Goal: Register for event/course

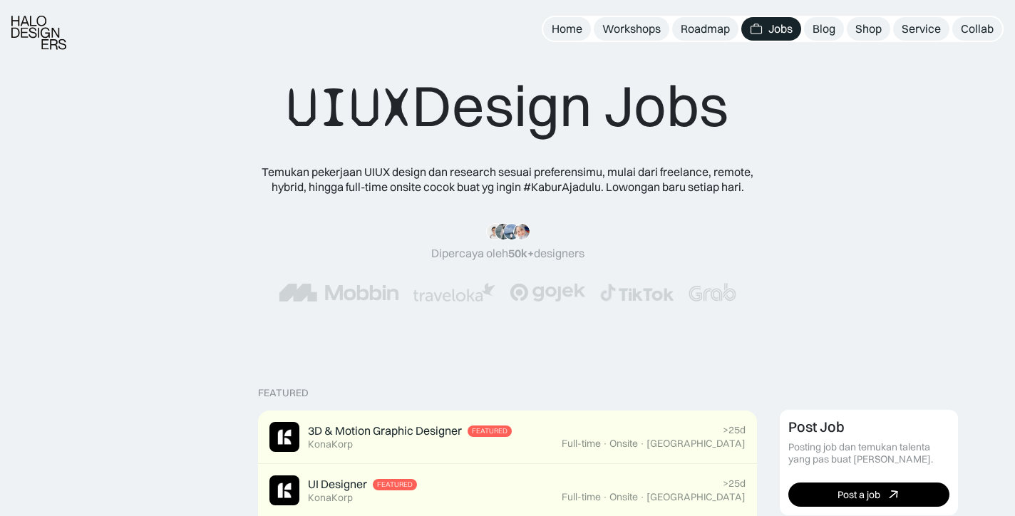
scroll to position [884, 0]
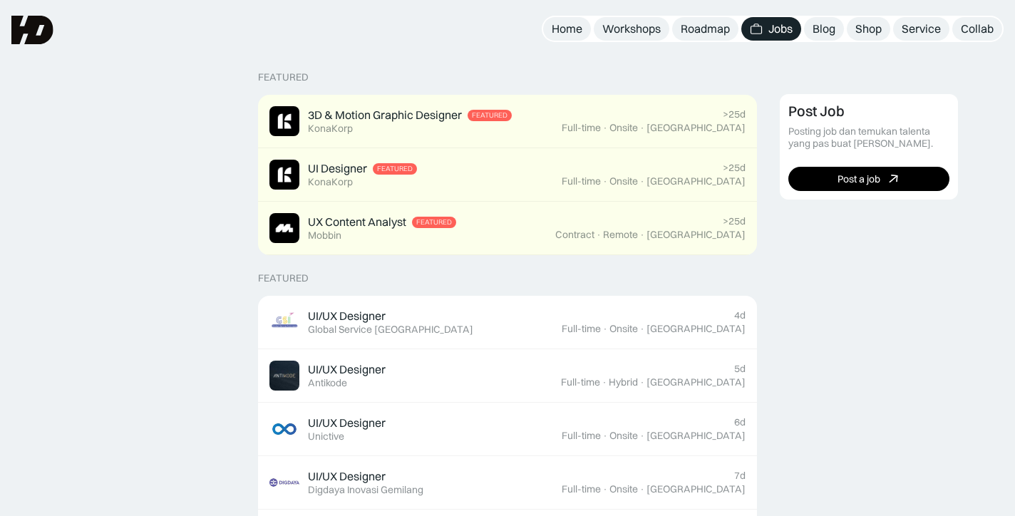
scroll to position [312, 0]
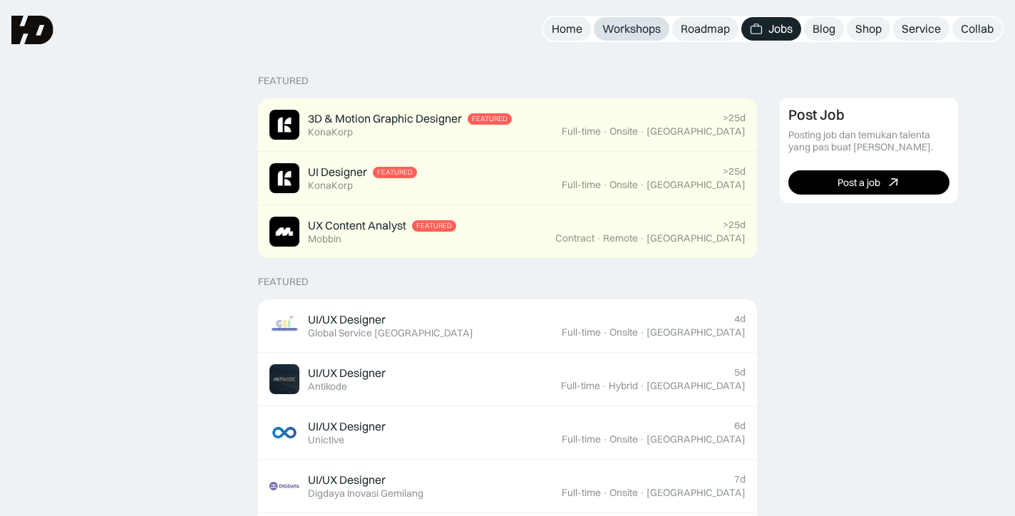
click at [653, 33] on div "Workshops" at bounding box center [631, 28] width 58 height 15
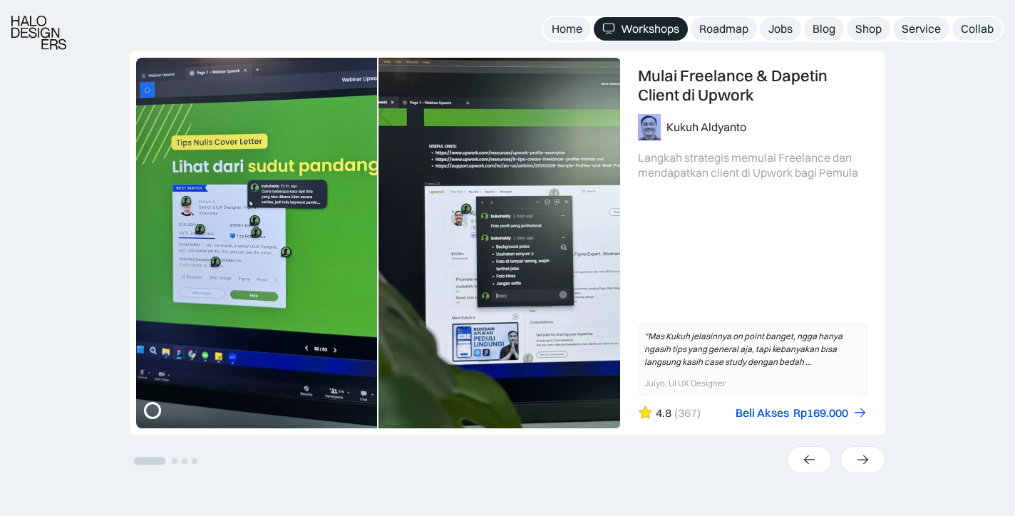
scroll to position [353, 0]
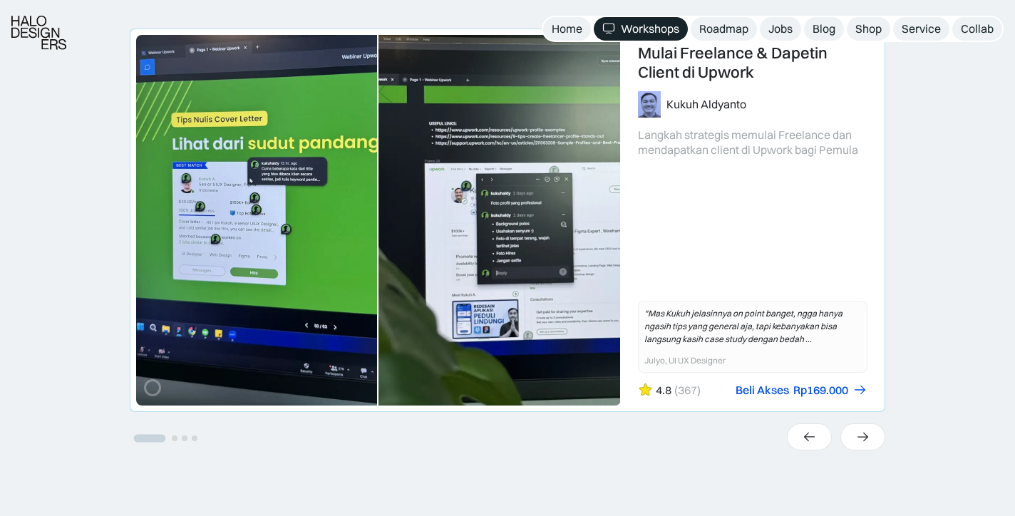
click at [702, 227] on link "1 of 4" at bounding box center [507, 220] width 754 height 382
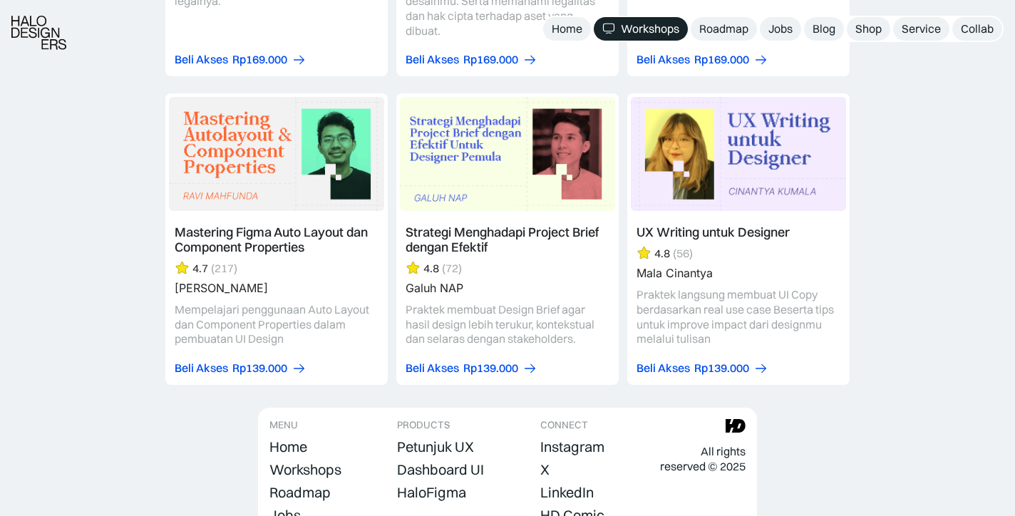
scroll to position [4772, 0]
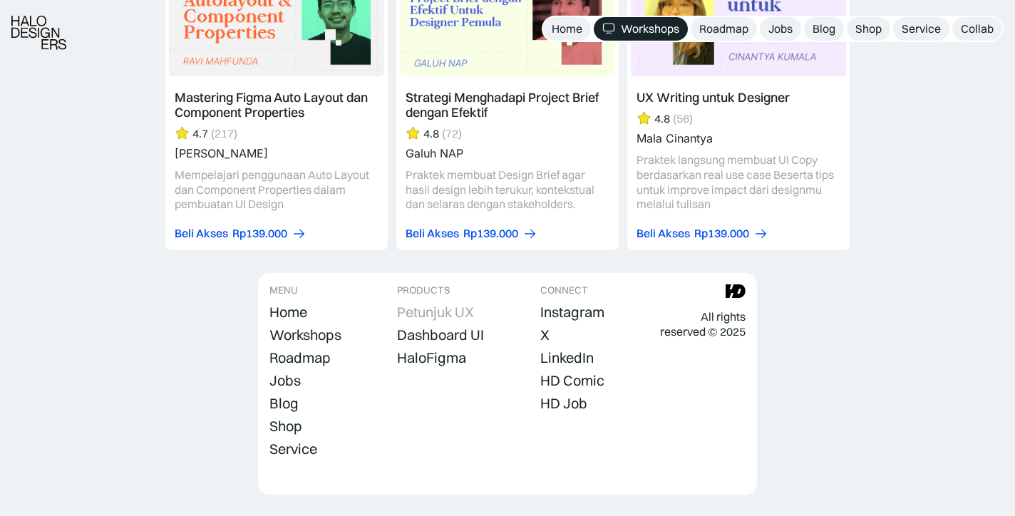
click at [453, 304] on div "Petunjuk UX" at bounding box center [435, 312] width 77 height 17
